Goal: Information Seeking & Learning: Learn about a topic

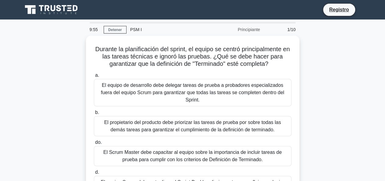
click at [334, 81] on div "Durante la planificación del sprint, el equipo se centró principalmente en las …" at bounding box center [192, 127] width 347 height 183
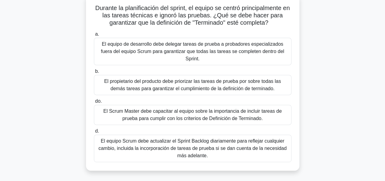
scroll to position [30, 0]
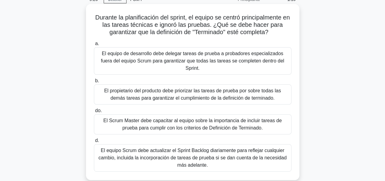
click at [169, 121] on font "El Scrum Master debe capacitar al equipo sobre la importancia de incluir tareas…" at bounding box center [192, 124] width 178 height 12
click at [94, 113] on input "do. El Scrum Master debe capacitar al equipo sobre la importancia de incluir ta…" at bounding box center [94, 111] width 0 height 4
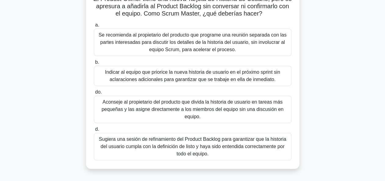
scroll to position [61, 0]
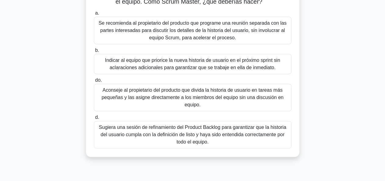
click at [152, 134] on font "Sugiera una sesión de refinamiento del Product Backlog para garantizar que la h…" at bounding box center [192, 135] width 187 height 20
click at [94, 119] on input "d. Sugiera una sesión de refinamiento del Product Backlog para garantizar que l…" at bounding box center [94, 117] width 0 height 4
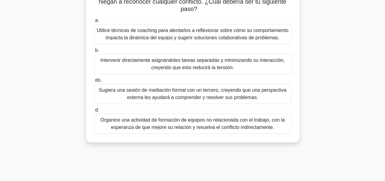
click at [184, 37] on font "Utilice técnicas de coaching para alentarlos a reflexionar sobre cómo su compor…" at bounding box center [192, 34] width 191 height 12
click at [94, 23] on input "a. Utilice técnicas de coaching para alentarlos a reflexionar sobre cómo su com…" at bounding box center [94, 21] width 0 height 4
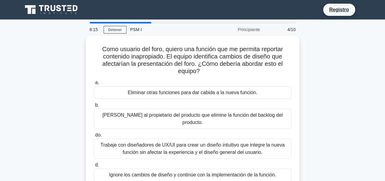
scroll to position [30, 0]
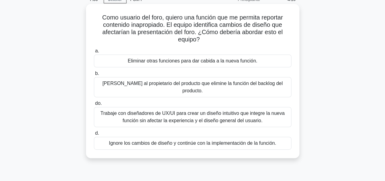
click at [166, 140] on font "Ignore los cambios de diseño y continúe con la implementación de la función." at bounding box center [192, 142] width 167 height 5
click at [94, 135] on input "d. Ignore los cambios de diseño y continúe con la implementación de la función." at bounding box center [94, 133] width 0 height 4
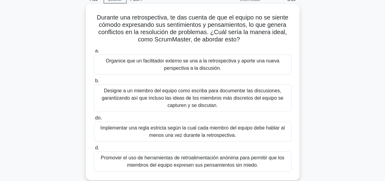
scroll to position [61, 0]
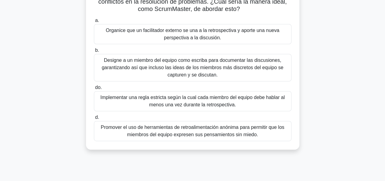
click at [175, 132] on font "Promover el uso de herramientas de retroalimentación anónima para permitir que …" at bounding box center [191, 131] width 183 height 12
click at [94, 119] on input "d. Promover el uso de herramientas de retroalimentación anónima para permitir q…" at bounding box center [94, 117] width 0 height 4
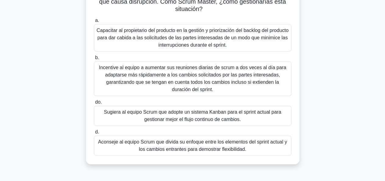
click at [174, 41] on font "Capacitar al propietario del producto en la gestión y priorización del backlog …" at bounding box center [193, 38] width 192 height 22
click at [94, 23] on input "a. Capacitar al propietario del producto en la gestión y priorización del backl…" at bounding box center [94, 21] width 0 height 4
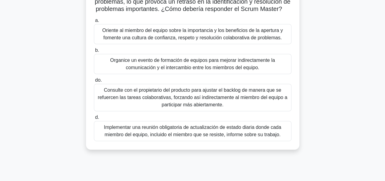
click at [168, 103] on font "Consulte con el propietario del producto para ajustar el backlog de manera que …" at bounding box center [192, 97] width 189 height 20
click at [94, 82] on input "do. Consulte con el propietario del producto para ajustar el backlog de manera …" at bounding box center [94, 80] width 0 height 4
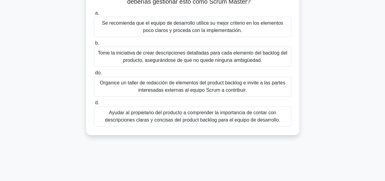
click at [159, 122] on font "Ayudar al propietario del producto a comprender la importancia de contar con de…" at bounding box center [192, 116] width 175 height 12
click at [94, 105] on input "d. Ayudar al propietario del producto a comprender la importancia de contar con…" at bounding box center [94, 103] width 0 height 4
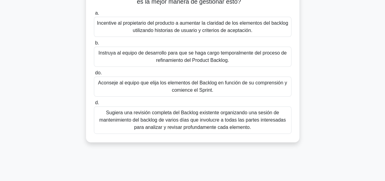
click at [205, 30] on font "Incentive al propietario del producto a aumentar la claridad de los elementos d…" at bounding box center [192, 26] width 191 height 12
click at [94, 15] on input "a. Incentive al propietario del producto a aumentar la claridad de los elemento…" at bounding box center [94, 13] width 0 height 4
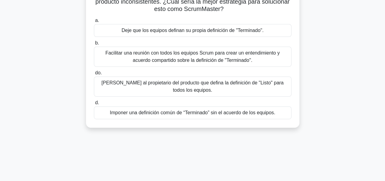
click at [188, 58] on font "Facilitar una reunión con todos los equipos Scrum para crear un entendimiento y…" at bounding box center [192, 56] width 174 height 12
click at [161, 59] on font "Facilitar una reunión con todos los equipos Scrum para crear un entendimiento y…" at bounding box center [192, 56] width 174 height 12
click at [94, 45] on input "b. Facilitar una reunión con todos los equipos Scrum para crear un entendimient…" at bounding box center [94, 43] width 0 height 4
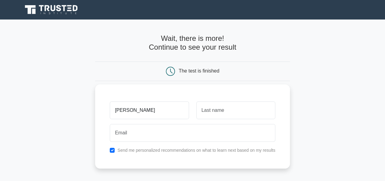
type input "juan"
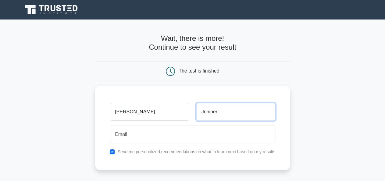
type input "Juniper"
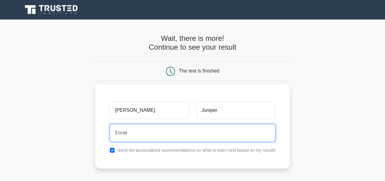
click at [145, 133] on input "email" at bounding box center [192, 133] width 165 height 18
click at [142, 134] on input "email" at bounding box center [192, 133] width 165 height 18
paste input "snvpfmzwrmtsetoxiy@fxavaj.com"
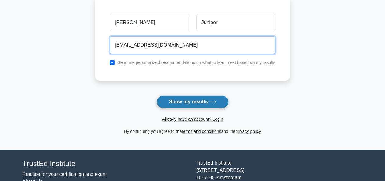
scroll to position [91, 0]
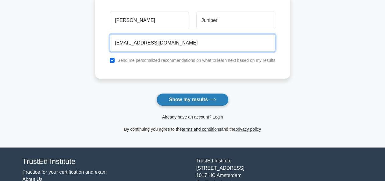
type input "snvpfmzwrmtsetoxiy@fxavaj.com"
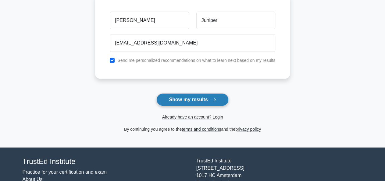
click at [191, 99] on button "Show my results" at bounding box center [192, 99] width 72 height 13
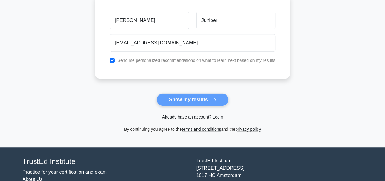
click at [196, 98] on form "Wait, there is more! Continue to see your result The test is finished juan Juni…" at bounding box center [192, 38] width 195 height 190
click at [195, 100] on form "Wait, there is more! Continue to see your result The test is finished juan Juni…" at bounding box center [192, 38] width 195 height 190
click at [216, 100] on form "Wait, there is more! Continue to see your result The test is finished juan Juni…" at bounding box center [192, 38] width 195 height 190
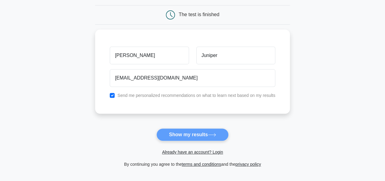
scroll to position [0, 0]
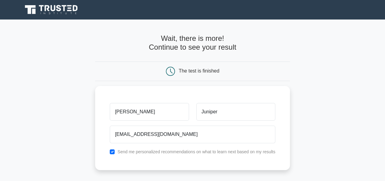
click at [275, 54] on div "Wait, there is more! Continue to see your result" at bounding box center [192, 45] width 195 height 23
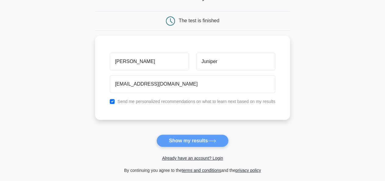
scroll to position [121, 0]
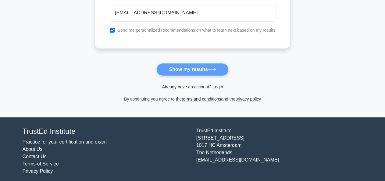
click at [192, 68] on form "Wait, there is more! Continue to see your result The test is finished juan Juni…" at bounding box center [192, 8] width 195 height 190
click at [189, 70] on form "Wait, there is more! Continue to see your result The test is finished juan Juni…" at bounding box center [192, 8] width 195 height 190
click at [295, 78] on main "Wait, there is more! Continue to see your result The test is finished juan Juni…" at bounding box center [192, 7] width 385 height 219
click at [182, 67] on form "Wait, there is more! Continue to see your result The test is finished juan Juni…" at bounding box center [192, 8] width 195 height 190
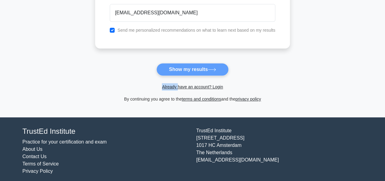
click at [182, 67] on form "Wait, there is more! Continue to see your result The test is finished juan Juni…" at bounding box center [192, 8] width 195 height 190
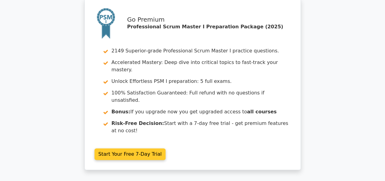
scroll to position [30, 0]
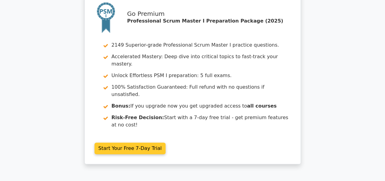
click at [146, 142] on link "Start Your Free 7-Day Trial" at bounding box center [129, 148] width 71 height 12
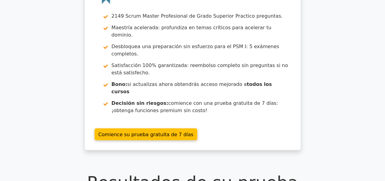
click at [321, 94] on div "Hazte Premium Paquete de preparación para el Scrum Master Profesional I (2025) …" at bounding box center [192, 61] width 385 height 194
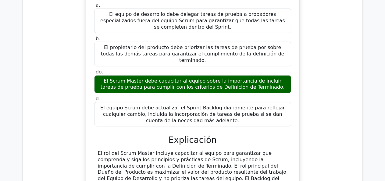
scroll to position [670, 0]
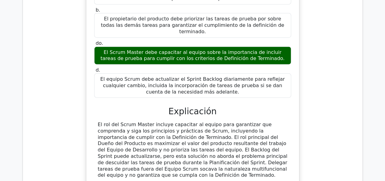
drag, startPoint x: 96, startPoint y: 82, endPoint x: 256, endPoint y: 128, distance: 167.0
click at [256, 128] on div "El rol del Scrum Master incluye capacitar al equipo para garantizar que compren…" at bounding box center [192, 149] width 197 height 57
copy font "El rol del Scrum Master incluye capacitar al equipo para garantizar que compren…"
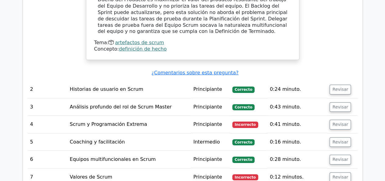
scroll to position [822, 0]
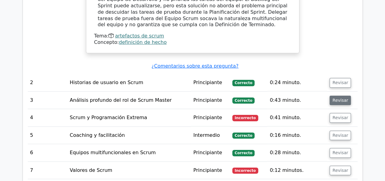
click at [338, 98] on font "Revisar" at bounding box center [340, 100] width 16 height 5
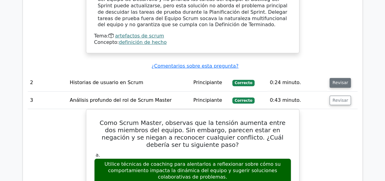
click at [338, 80] on font "Revisar" at bounding box center [340, 82] width 16 height 5
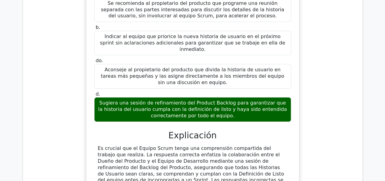
scroll to position [974, 0]
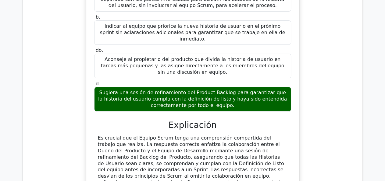
drag, startPoint x: 98, startPoint y: 75, endPoint x: 249, endPoint y: 117, distance: 157.1
click at [249, 135] on div "Es crucial que el Equipo Scrum tenga una comprensión compartida del trabajo que…" at bounding box center [192, 163] width 189 height 57
copy font "Es crucial que el Equipo Scrum tenga una comprensión compartida del trabajo que…"
drag, startPoint x: 179, startPoint y: 131, endPoint x: 112, endPoint y: 134, distance: 66.4
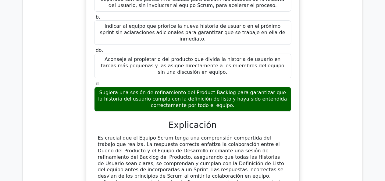
copy font "historias de usuario scrum"
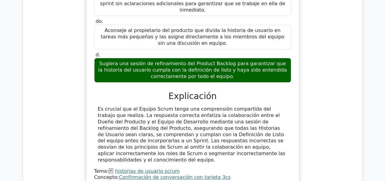
click at [57, 51] on div "El Product Owner tiene una nueva Tarjeta de Historia de Usuario, pero se apresu…" at bounding box center [192, 52] width 329 height 286
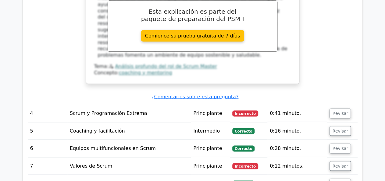
scroll to position [1431, 0]
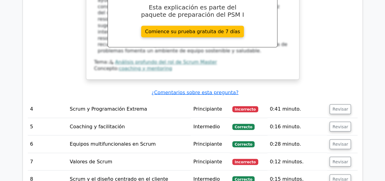
click at [244, 107] on font "Incorrecto" at bounding box center [244, 109] width 21 height 4
click at [340, 107] on font "Revisar" at bounding box center [340, 109] width 16 height 5
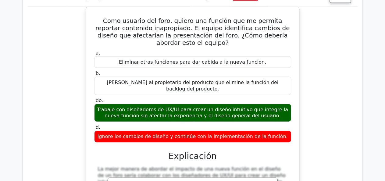
scroll to position [1552, 0]
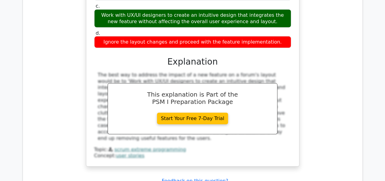
scroll to position [1614, 0]
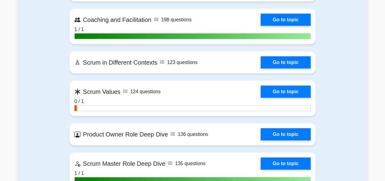
scroll to position [731, 0]
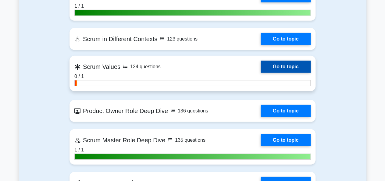
click at [260, 65] on link "Go to topic" at bounding box center [285, 67] width 50 height 12
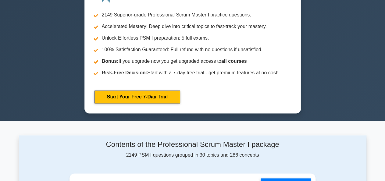
scroll to position [243, 0]
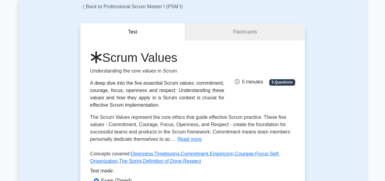
scroll to position [121, 0]
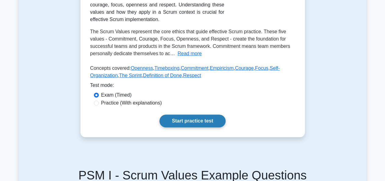
click at [213, 124] on link "Start practice test" at bounding box center [192, 120] width 66 height 13
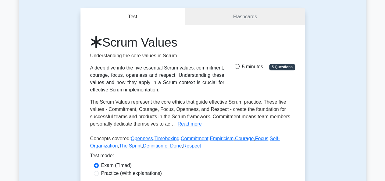
scroll to position [0, 0]
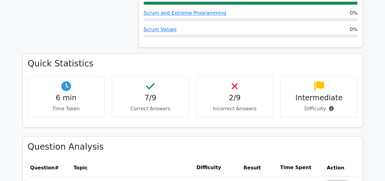
scroll to position [395, 0]
click at [230, 104] on p "Incorrect Answers" at bounding box center [234, 107] width 67 height 7
click at [233, 93] on h4 "2/9" at bounding box center [234, 97] width 67 height 9
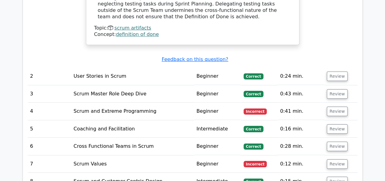
scroll to position [791, 0]
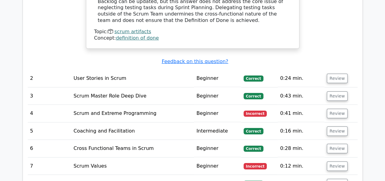
click at [97, 105] on td "Scrum and Extreme Programming" at bounding box center [132, 113] width 123 height 17
click at [149, 105] on td "Scrum and Extreme Programming" at bounding box center [132, 113] width 123 height 17
click at [329, 109] on button "Review" at bounding box center [336, 113] width 21 height 9
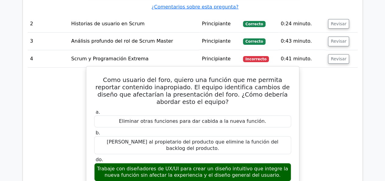
scroll to position [859, 0]
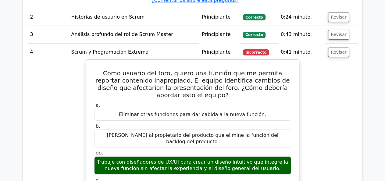
drag, startPoint x: 97, startPoint y: 38, endPoint x: 279, endPoint y: 146, distance: 212.0
copy div "Como usuario del foro, quiero una función que me permita reportar contenido ina…"
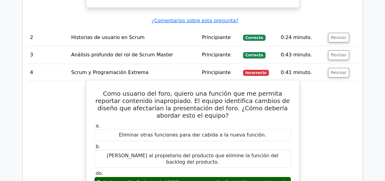
scroll to position [828, 0]
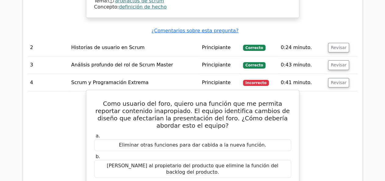
click at [231, 100] on h5 "Como usuario del foro, quiero una función que me permita reportar contenido ina…" at bounding box center [192, 114] width 198 height 29
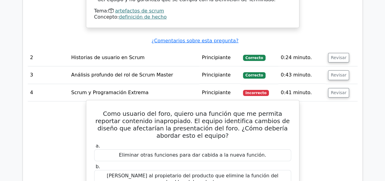
scroll to position [768, 0]
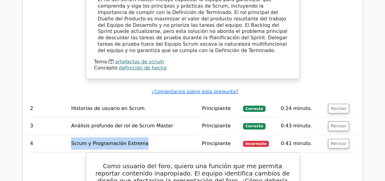
drag, startPoint x: 143, startPoint y: 107, endPoint x: 71, endPoint y: 112, distance: 71.7
click at [71, 135] on td "Scrum y Programación Extrema" at bounding box center [133, 143] width 131 height 17
copy font "Scrum y Programación Extrema"
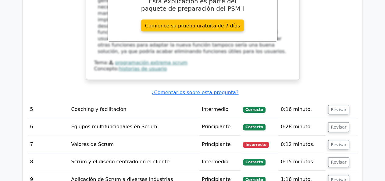
scroll to position [1133, 0]
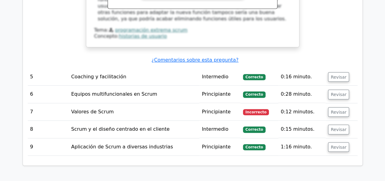
click at [222, 109] on font "Principiante" at bounding box center [216, 112] width 29 height 6
click at [335, 109] on font "Revisar" at bounding box center [338, 111] width 16 height 5
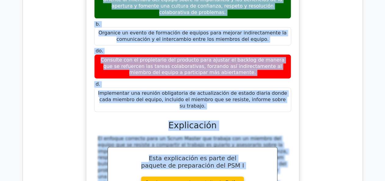
scroll to position [1332, 0]
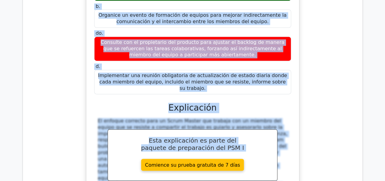
drag, startPoint x: 93, startPoint y: 85, endPoint x: 285, endPoint y: 19, distance: 202.7
click at [285, 19] on div "Un miembro del Equipo de Desarrollo se resiste constantemente a compartir abier…" at bounding box center [193, 69] width 208 height 294
copy div "Un miembro del Equipo de Desarrollo se resiste constantemente a compartir abier…"
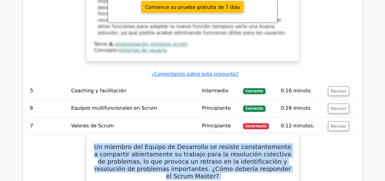
scroll to position [1089, 0]
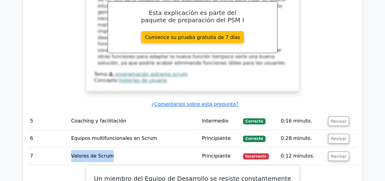
drag, startPoint x: 109, startPoint y: 105, endPoint x: 70, endPoint y: 111, distance: 39.7
click at [70, 147] on td "Valores de Scrum" at bounding box center [133, 155] width 131 height 17
copy font "Valores de Scrum"
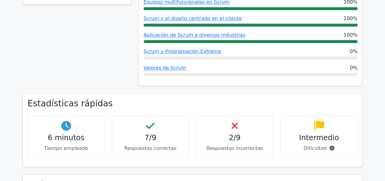
scroll to position [335, 0]
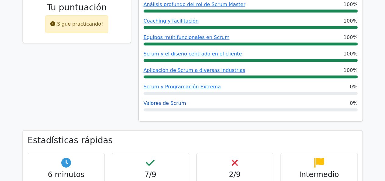
click at [160, 100] on font "Valores de Scrum" at bounding box center [164, 103] width 43 height 6
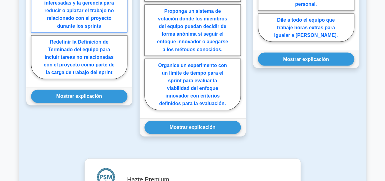
scroll to position [578, 0]
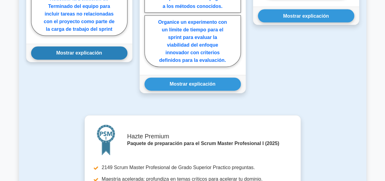
click at [88, 51] on font "Mostrar explicación" at bounding box center [79, 53] width 46 height 5
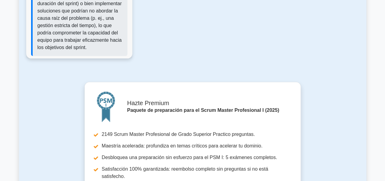
scroll to position [745, 0]
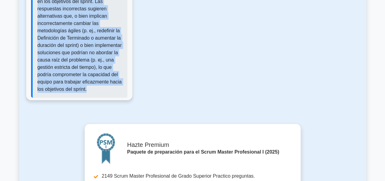
drag, startPoint x: 100, startPoint y: 40, endPoint x: 77, endPoint y: 81, distance: 46.6
click at [77, 81] on p "La respuesta correcta implica negociar con las partes interesadas y la gerencia…" at bounding box center [79, 15] width 85 height 153
copy font "negociar con las partes interesadas y la gerencia para reducir o aplazar el tra…"
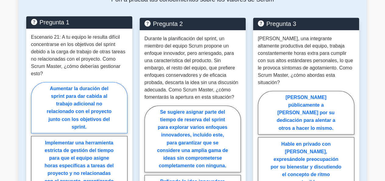
click at [103, 92] on label "Aumentar la duración del sprint para dar cabida al trabajo adicional no relacio…" at bounding box center [79, 107] width 96 height 51
radio input "true"
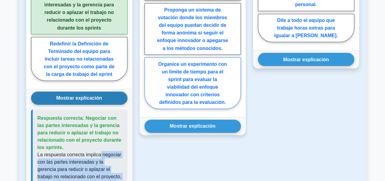
scroll to position [535, 0]
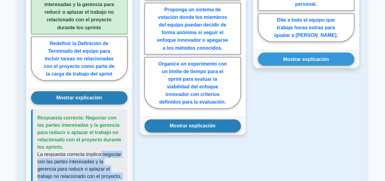
click at [210, 120] on button "Mostrar explicación" at bounding box center [192, 125] width 96 height 13
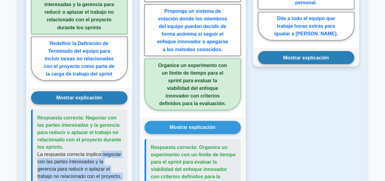
click at [311, 51] on button "Mostrar explicación" at bounding box center [306, 57] width 96 height 13
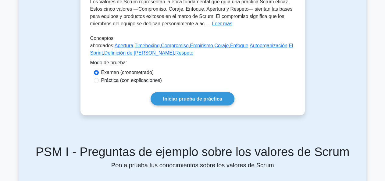
scroll to position [139, 0]
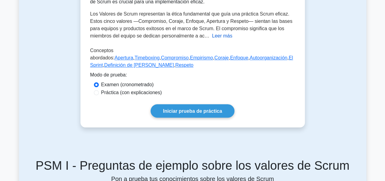
click at [217, 36] on font "Leer más" at bounding box center [222, 35] width 20 height 5
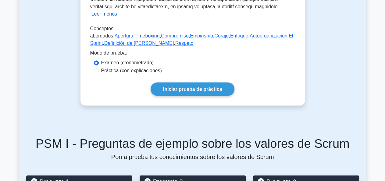
scroll to position [383, 0]
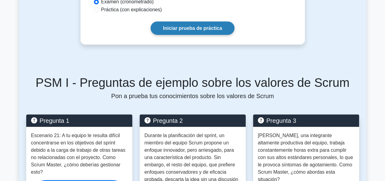
click at [204, 26] on font "Iniciar prueba de práctica" at bounding box center [192, 28] width 59 height 5
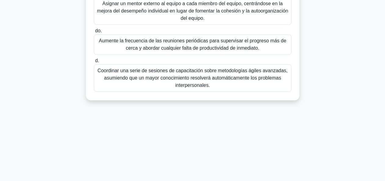
click at [175, 58] on label "d. Coordinar una serie de sesiones de capacitación sobre metodologías ágiles av…" at bounding box center [192, 74] width 197 height 35
click at [94, 59] on input "d. Coordinar una serie de sesiones de capacitación sobre metodologías ágiles av…" at bounding box center [94, 61] width 0 height 4
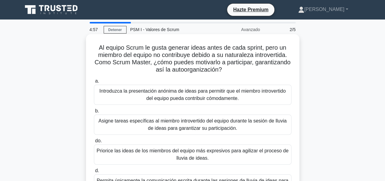
click at [177, 56] on font "Al equipo Scrum le gusta generar ideas antes de cada sprint, pero un miembro de…" at bounding box center [192, 58] width 196 height 29
click at [184, 95] on font "Introduzca la presentación anónima de ideas para permitir que el miembro introv…" at bounding box center [192, 94] width 186 height 12
click at [94, 83] on input "a. Introduzca la presentación anónima de ideas para permitir que el miembro int…" at bounding box center [94, 81] width 0 height 4
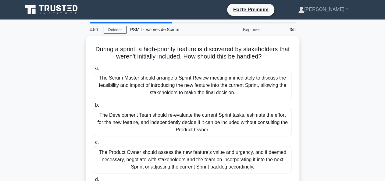
click at [94, 70] on input "a. The Scrum Master should arrange a Sprint Review meeting immediately to discu…" at bounding box center [94, 68] width 0 height 4
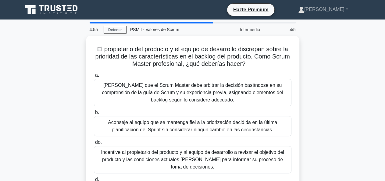
click at [186, 94] on div "Sugiera que el Scrum Master debe arbitrar la decisión basándose en su comprensi…" at bounding box center [192, 92] width 197 height 27
click at [94, 77] on input "a. Sugiera que el Scrum Master debe arbitrar la decisión basándose en su compre…" at bounding box center [94, 75] width 0 height 4
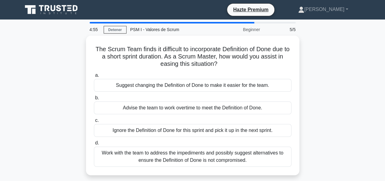
click at [186, 94] on label "b. Advise the team to work overtime to meet the Definition of Done." at bounding box center [192, 104] width 197 height 20
click at [94, 96] on input "b. Advise the team to work overtime to meet the Definition of Done." at bounding box center [94, 98] width 0 height 4
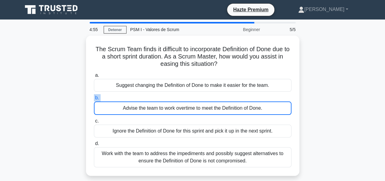
click at [186, 94] on label "b. Advise the team to work overtime to meet the Definition of Done." at bounding box center [192, 104] width 197 height 21
click at [94, 96] on input "b. Advise the team to work overtime to meet the Definition of Done." at bounding box center [94, 98] width 0 height 4
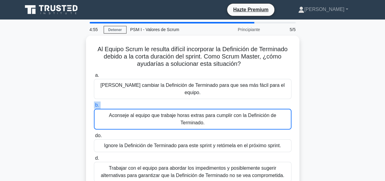
click at [186, 101] on label "b. Aconseje al equipo que trabaje horas extras para cumplir con la Definición d…" at bounding box center [192, 115] width 197 height 28
click at [94, 103] on input "b. Aconseje al equipo que trabaje horas extras para cumplir con la Definición d…" at bounding box center [94, 105] width 0 height 4
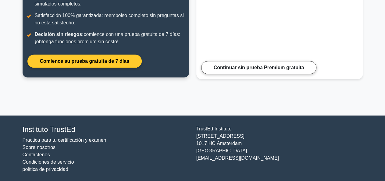
scroll to position [145, 0]
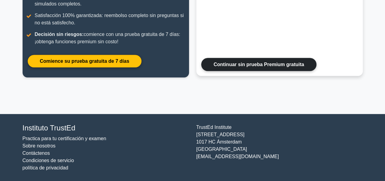
click at [250, 68] on link "Continuar sin prueba Premium gratuita" at bounding box center [258, 64] width 115 height 13
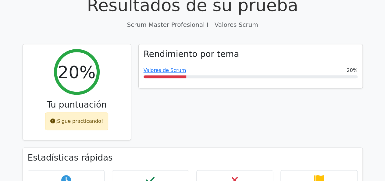
scroll to position [243, 0]
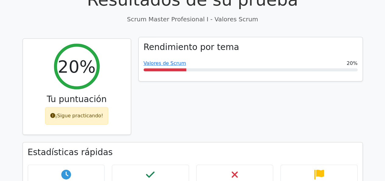
click at [208, 42] on font "Rendimiento por tema" at bounding box center [191, 47] width 96 height 10
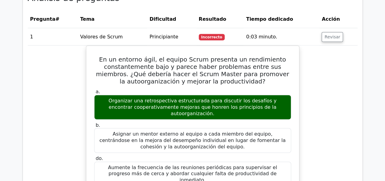
scroll to position [496, 0]
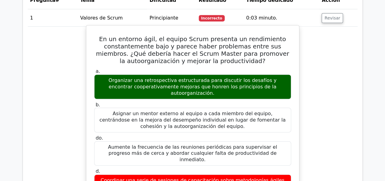
drag, startPoint x: 101, startPoint y: 53, endPoint x: 278, endPoint y: 160, distance: 207.1
click at [278, 160] on div "En un entorno ágil, el equipo Scrum presenta un rendimiento constantemente bajo…" at bounding box center [193, 165] width 208 height 274
copy div "En un entorno ágil, el equipo Scrum presenta un rendimiento constantemente bajo…"
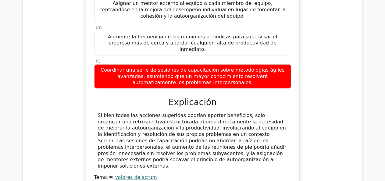
scroll to position [648, 0]
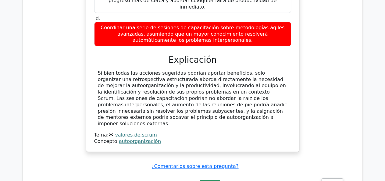
copy div "En un entorno ágil, el equipo Scrum presenta un rendimiento constantemente bajo…"
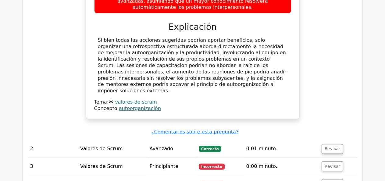
scroll to position [739, 0]
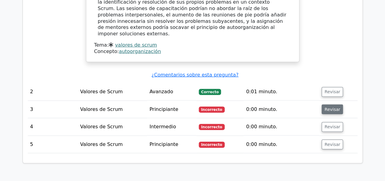
click at [327, 107] on font "Revisar" at bounding box center [332, 109] width 16 height 5
click at [324, 107] on font "Revisar" at bounding box center [332, 109] width 16 height 5
click at [329, 107] on font "Revisar" at bounding box center [332, 109] width 16 height 5
click at [107, 106] on font "Valores de Scrum" at bounding box center [101, 109] width 43 height 6
click at [331, 125] on font "Revisar" at bounding box center [332, 127] width 16 height 5
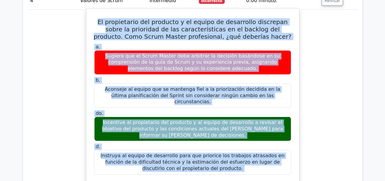
scroll to position [876, 0]
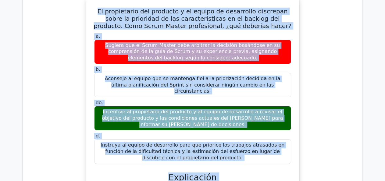
drag, startPoint x: 92, startPoint y: 47, endPoint x: 231, endPoint y: 113, distance: 153.6
click at [231, 113] on div "El propietario del producto y el equipo de desarrollo discrepan sobre la priori…" at bounding box center [193, 138] width 208 height 277
copy div "El propietario del producto y el equipo de desarrollo discrepan sobre la priori…"
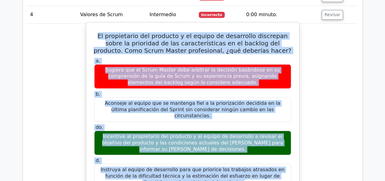
scroll to position [815, 0]
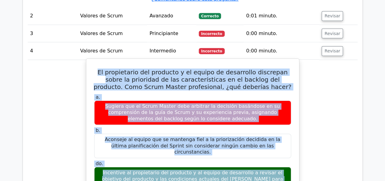
click at [228, 68] on font "El propietario del producto y el equipo de desarrollo discrepan sobre la priori…" at bounding box center [192, 79] width 198 height 22
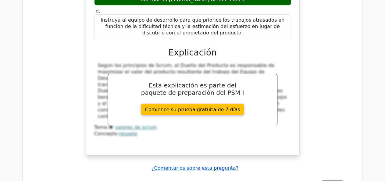
scroll to position [1017, 0]
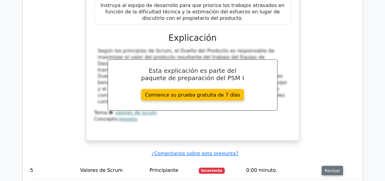
click at [334, 168] on font "Revisar" at bounding box center [332, 170] width 16 height 5
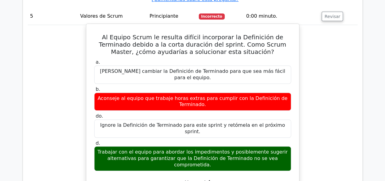
scroll to position [1260, 0]
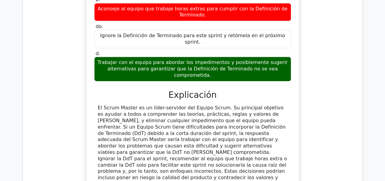
drag, startPoint x: 96, startPoint y: 40, endPoint x: 200, endPoint y: 107, distance: 124.2
click at [200, 107] on div "El Scrum Master es un líder-servidor del Equipo Scrum. Su principal objetivo es…" at bounding box center [192, 146] width 197 height 82
copy font "El Scrum Master es un líder-servidor del Equipo Scrum. Su principal objetivo es…"
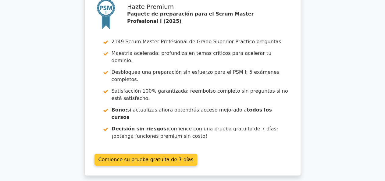
scroll to position [1558, 0]
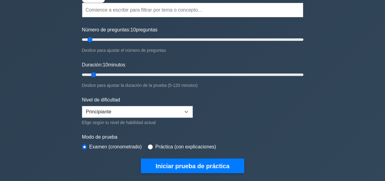
scroll to position [91, 0]
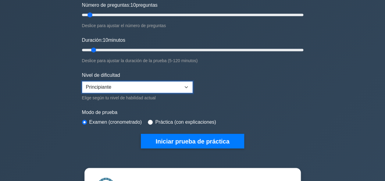
click at [174, 87] on select "Principiante Intermedio Experto" at bounding box center [137, 87] width 111 height 12
select select "expert"
click at [82, 81] on select "Principiante Intermedio Experto" at bounding box center [137, 87] width 111 height 12
click at [152, 121] on div "Práctica (con explicaciones)" at bounding box center [182, 121] width 68 height 7
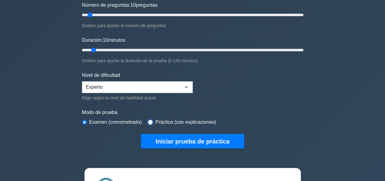
click at [149, 120] on input "radio" at bounding box center [150, 122] width 5 height 5
radio input "true"
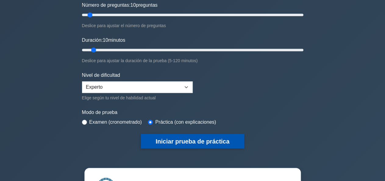
click at [184, 142] on font "Iniciar prueba de práctica" at bounding box center [192, 141] width 74 height 7
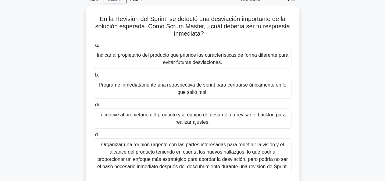
scroll to position [61, 0]
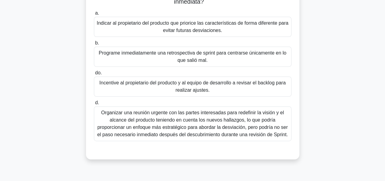
click at [139, 87] on font "Incentive al propietario del producto y al equipo de desarrollo a revisar el ba…" at bounding box center [193, 86] width 192 height 15
click at [94, 75] on input "do. Incentive al propietario del producto y al equipo de desarrollo a revisar e…" at bounding box center [94, 73] width 0 height 4
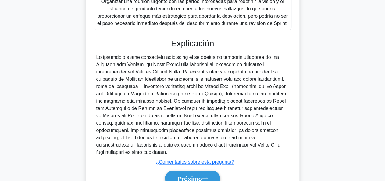
scroll to position [183, 0]
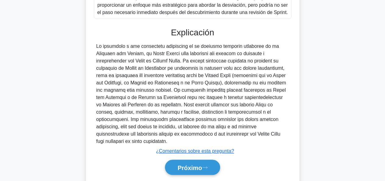
drag, startPoint x: 95, startPoint y: 44, endPoint x: 205, endPoint y: 131, distance: 140.4
click at [209, 141] on div at bounding box center [192, 94] width 197 height 102
copy font "Lo ipsumdolo s ame consectetu adipiscing el se doeiusmo temporin utlaboree do m…"
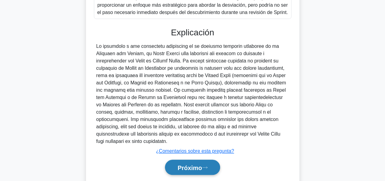
click at [184, 168] on font "Próximo" at bounding box center [189, 167] width 24 height 7
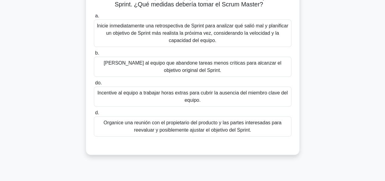
scroll to position [56, 0]
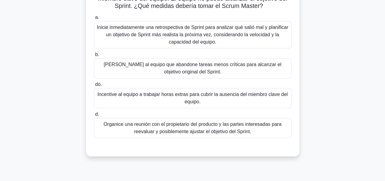
click at [147, 95] on font "Incentive al equipo a trabajar horas extras para cubrir la ausencia del miembro…" at bounding box center [192, 98] width 190 height 12
click at [94, 86] on input "do. Incentive al equipo a trabajar horas extras para cubrir la ausencia del mie…" at bounding box center [94, 85] width 0 height 4
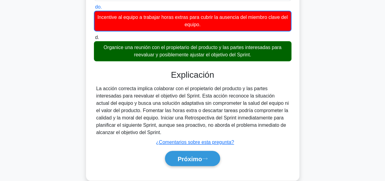
scroll to position [148, 0]
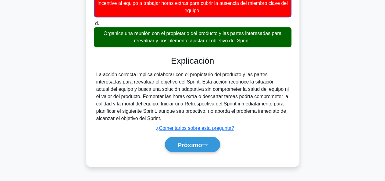
click at [92, 74] on div "El Sprint se ha visto gravemente afectado por la baja imprevista de un miembro …" at bounding box center [192, 26] width 208 height 275
drag, startPoint x: 91, startPoint y: 73, endPoint x: 213, endPoint y: 116, distance: 129.5
click at [213, 116] on div "El Sprint se ha visto gravemente afectado por la baja imprevista de un miembro …" at bounding box center [192, 26] width 208 height 275
copy font "La acción correcta implica colaborar con el propietario del producto y las part…"
click at [201, 141] on font "Próximo" at bounding box center [189, 144] width 24 height 7
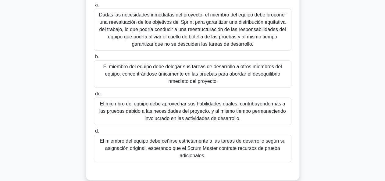
scroll to position [87, 0]
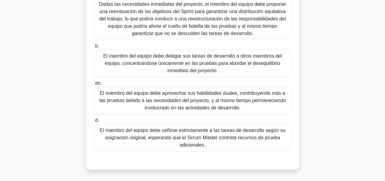
click at [156, 17] on font "Dadas las necesidades inmediatas del proyecto, el miembro del equipo debe propo…" at bounding box center [192, 19] width 187 height 34
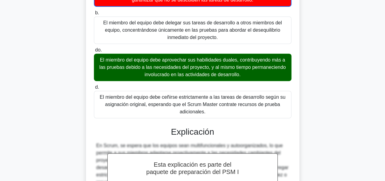
scroll to position [180, 0]
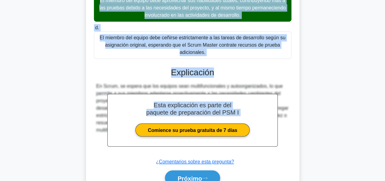
drag, startPoint x: 91, startPoint y: 47, endPoint x: 248, endPoint y: 70, distance: 158.1
click at [248, 70] on div "Un miembro del equipo con experiencia en pruebas y desarrollo trabaja en un pro…" at bounding box center [192, 27] width 208 height 341
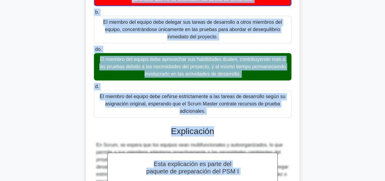
scroll to position [119, 0]
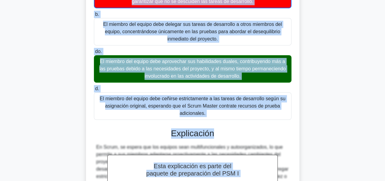
click at [86, 53] on div "Un miembro del equipo con experiencia en pruebas y desarrollo trabaja en un pro…" at bounding box center [192, 88] width 213 height 346
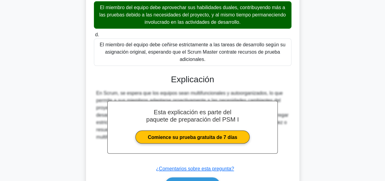
scroll to position [210, 0]
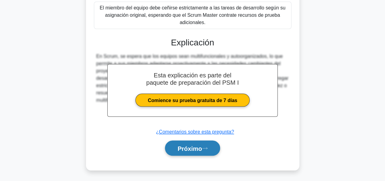
click at [206, 145] on button "Próximo" at bounding box center [192, 148] width 55 height 16
